Goal: Participate in discussion

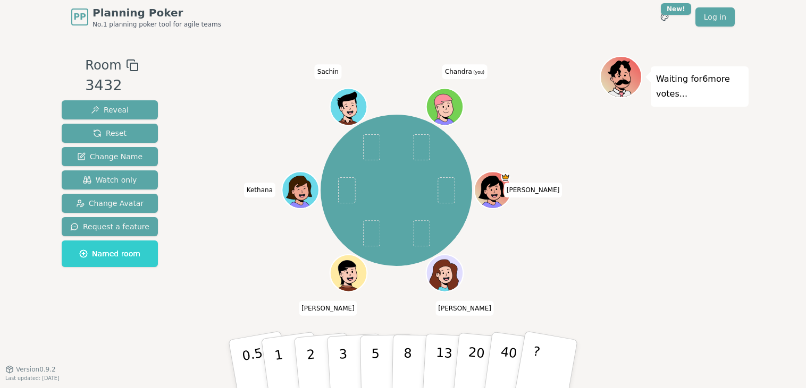
drag, startPoint x: 0, startPoint y: 0, endPoint x: 545, endPoint y: 38, distance: 545.9
click at [545, 38] on div "Room 3432 Reveal Reset Change Name Watch only Change Avatar Request a feature N…" at bounding box center [402, 201] width 691 height 335
click at [436, 106] on icon at bounding box center [445, 107] width 36 height 4
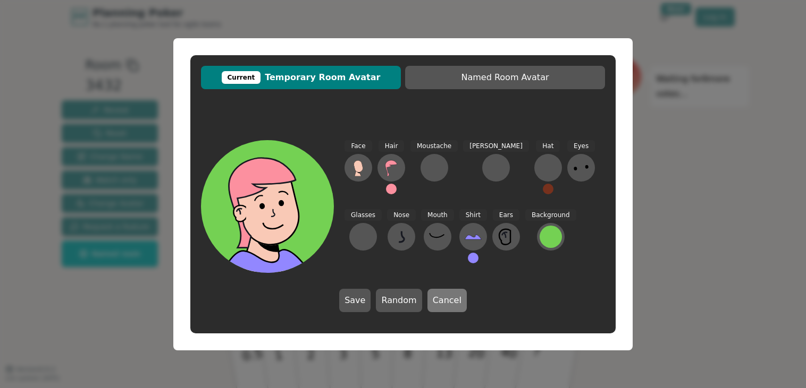
click at [447, 300] on button "Cancel" at bounding box center [446, 300] width 39 height 23
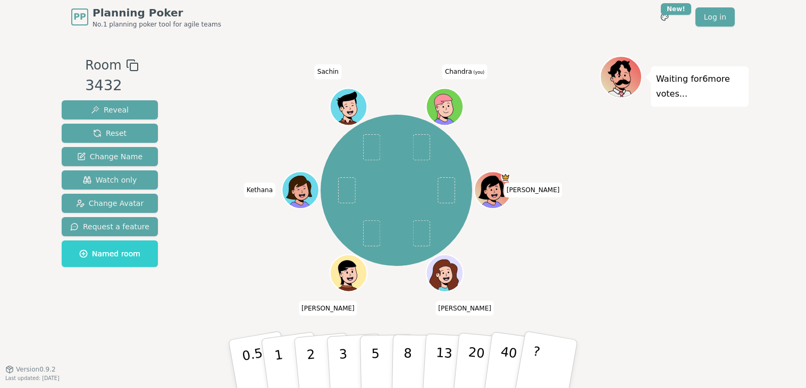
click at [442, 98] on icon at bounding box center [443, 106] width 18 height 24
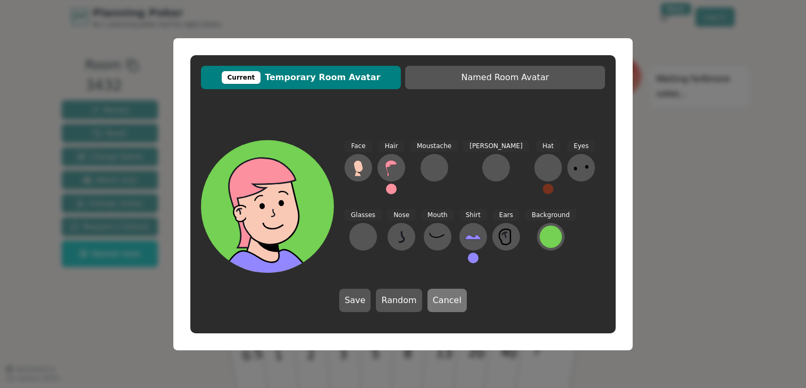
click at [441, 298] on button "Cancel" at bounding box center [446, 300] width 39 height 23
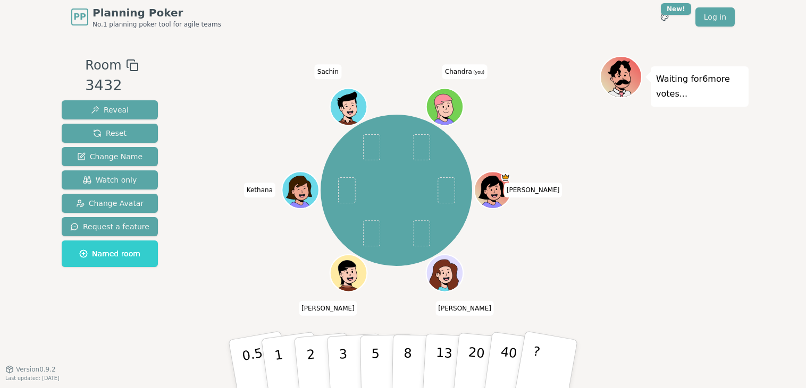
click at [442, 108] on div at bounding box center [445, 119] width 36 height 32
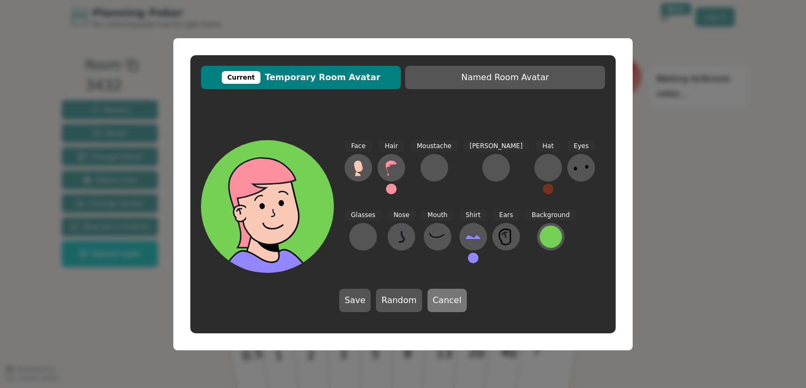
click at [451, 299] on button "Cancel" at bounding box center [446, 300] width 39 height 23
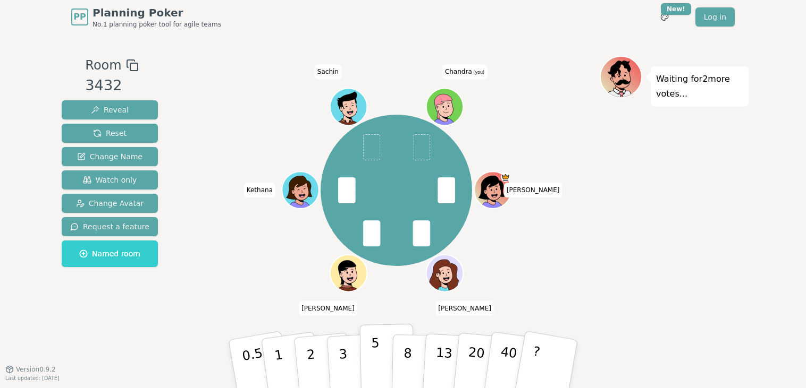
click at [379, 352] on button "5" at bounding box center [387, 364] width 55 height 81
